Goal: Navigation & Orientation: Understand site structure

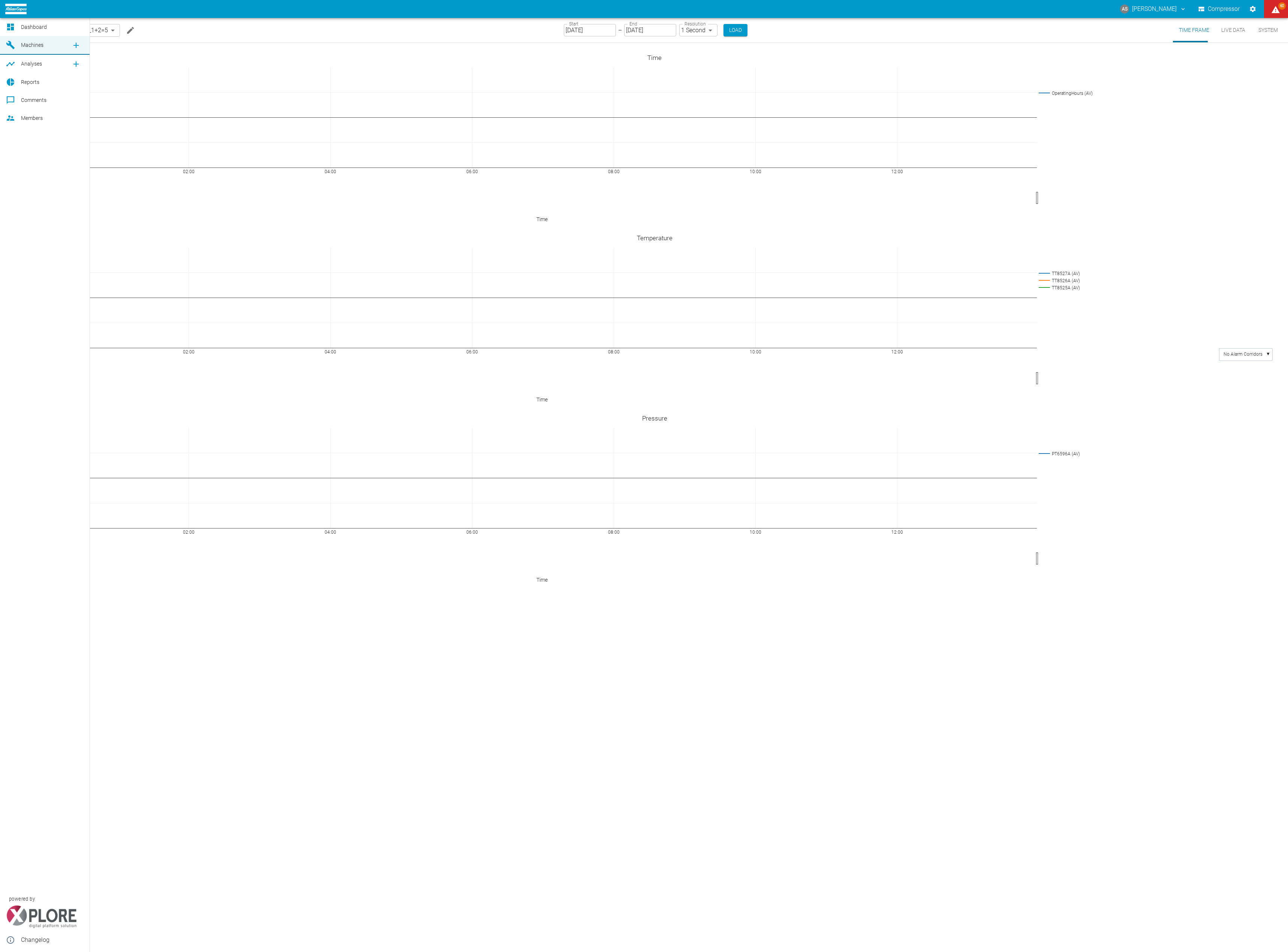
click at [28, 43] on span "Machines" at bounding box center [32, 45] width 23 height 6
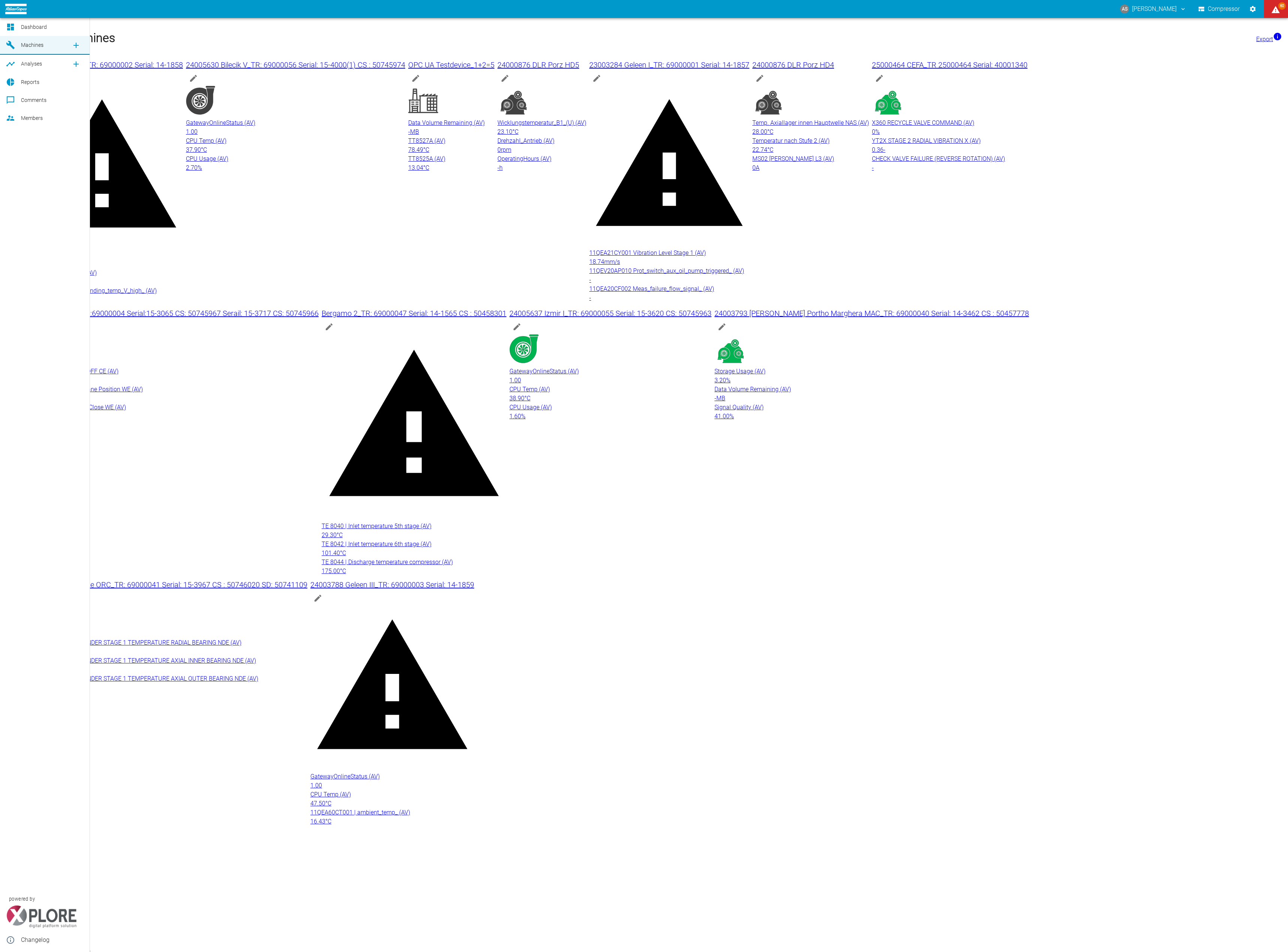
click at [25, 67] on span "Analyses" at bounding box center [31, 63] width 21 height 6
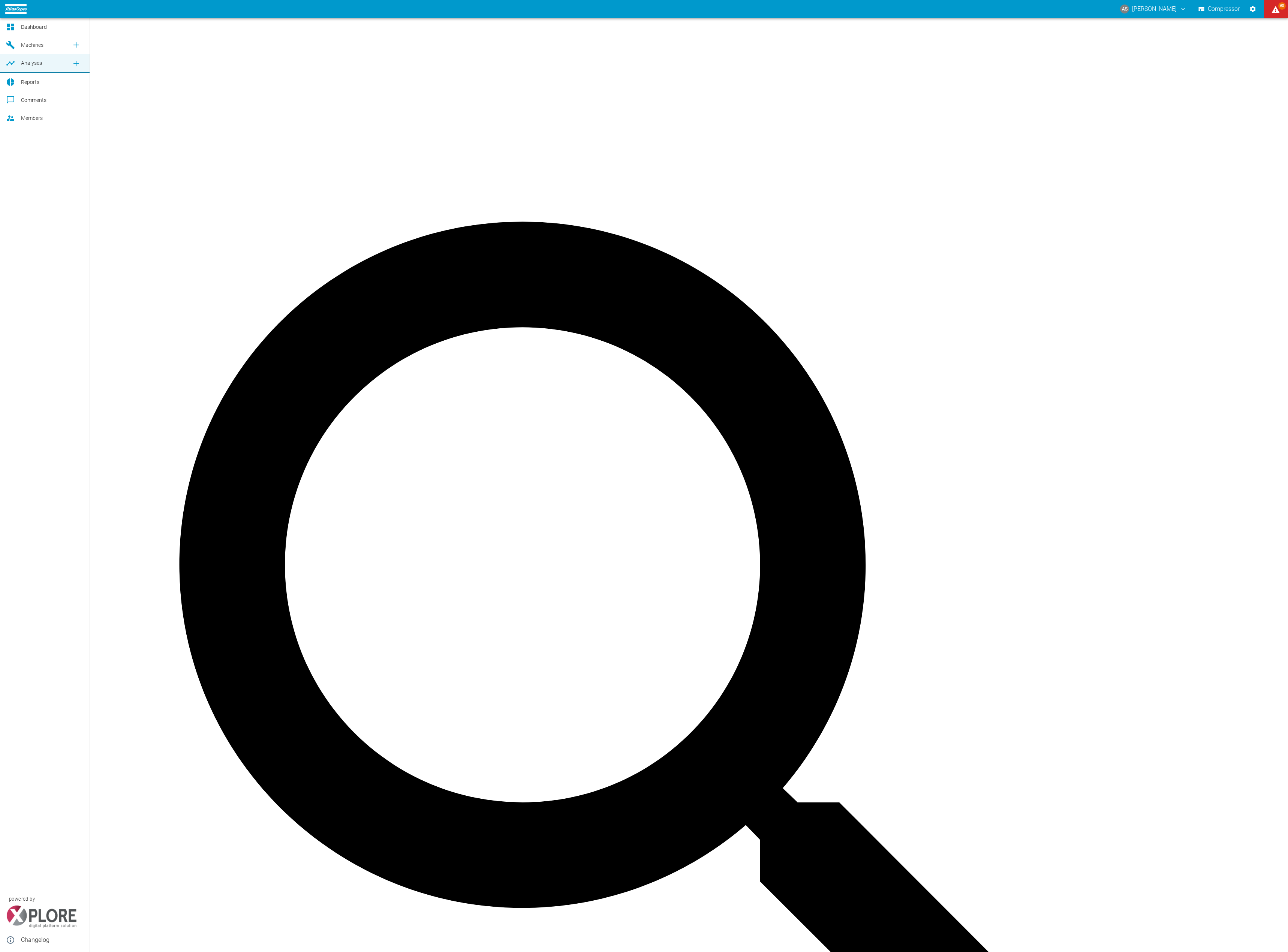
click at [65, 80] on span "Reports" at bounding box center [52, 82] width 63 height 9
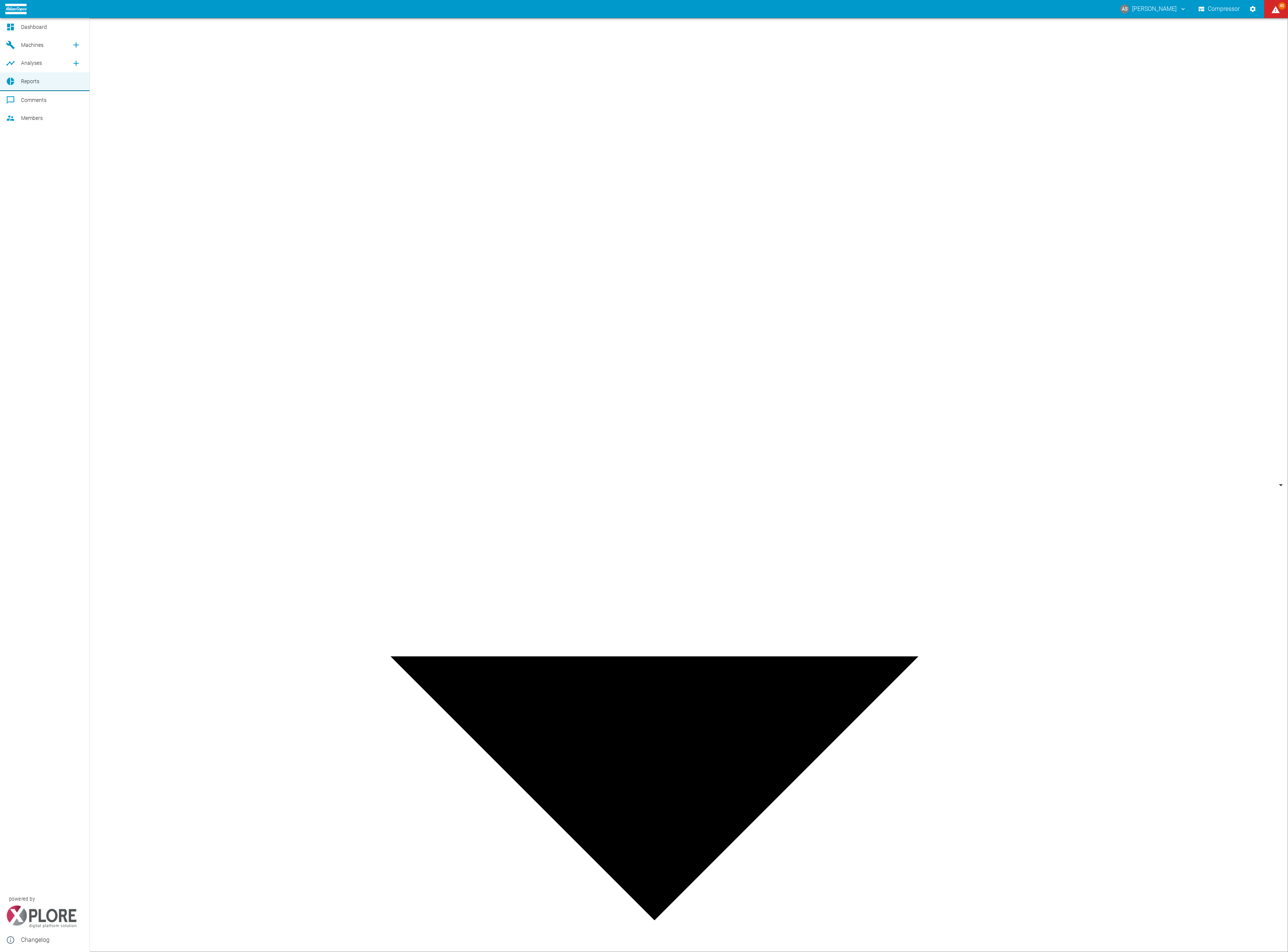
click at [52, 100] on span "Comments" at bounding box center [52, 100] width 63 height 9
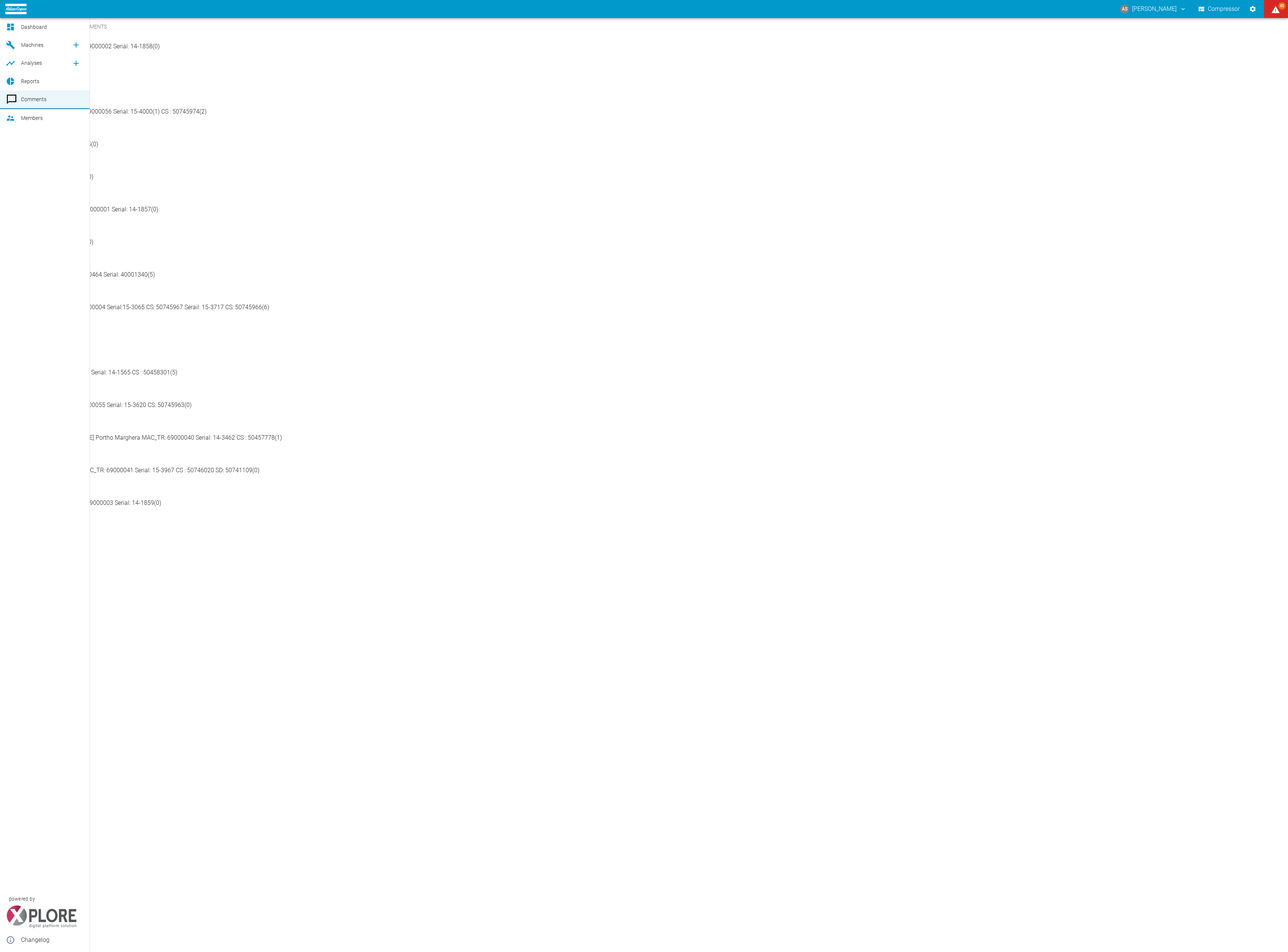
click at [19, 43] on link "Machines" at bounding box center [45, 45] width 90 height 18
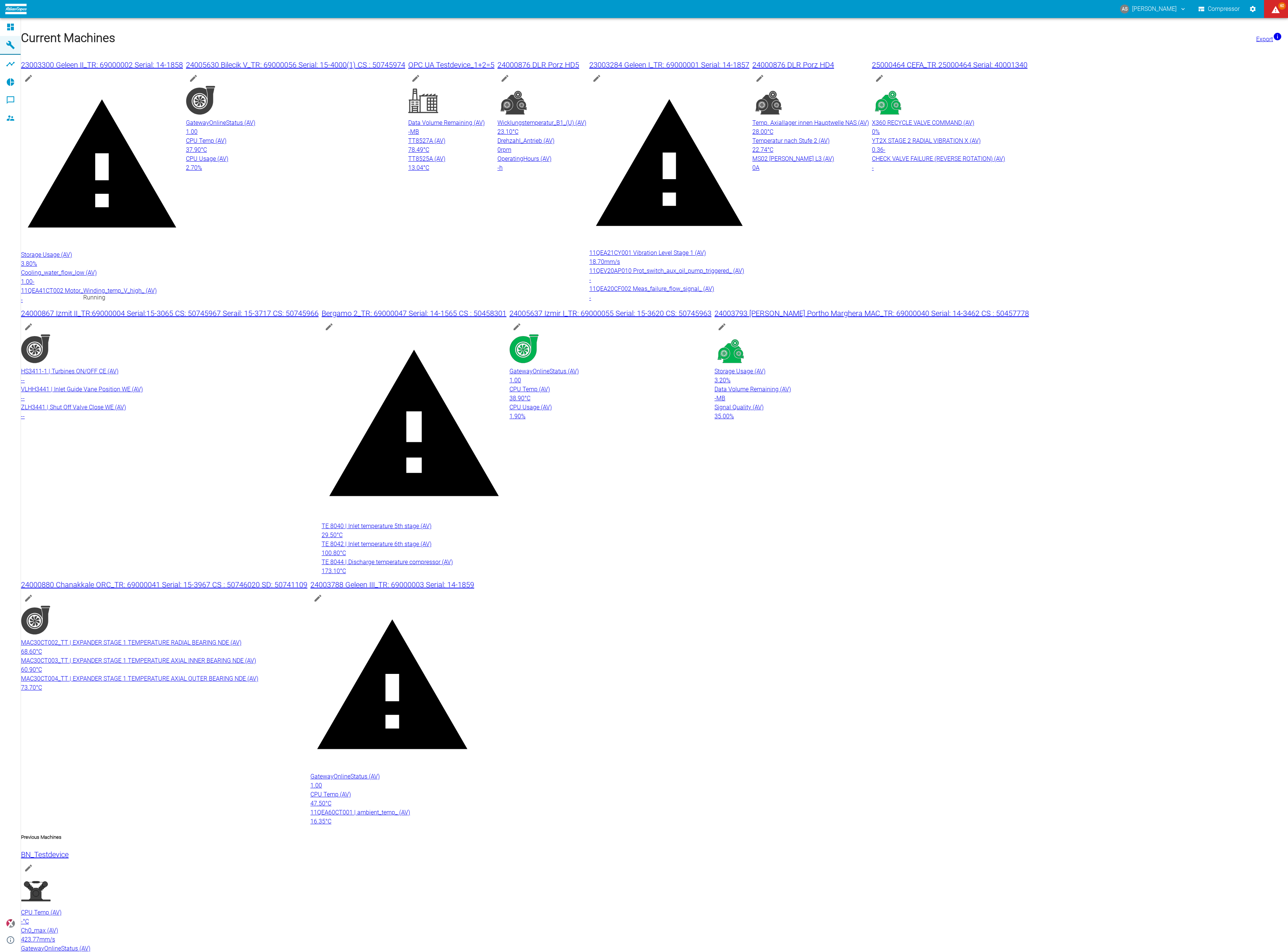
click at [609, 504] on div "Current Machines Export 23003300 Geleen II_TR: 69000002 Serial: 14-1858 Storage…" at bounding box center [654, 490] width 1267 height 944
